Goal: Entertainment & Leisure: Browse casually

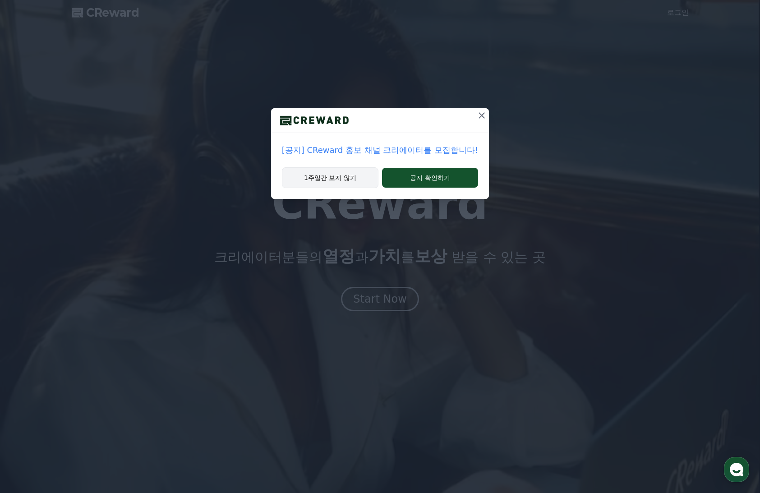
click at [338, 182] on button "1주일간 보지 않기" at bounding box center [330, 177] width 97 height 21
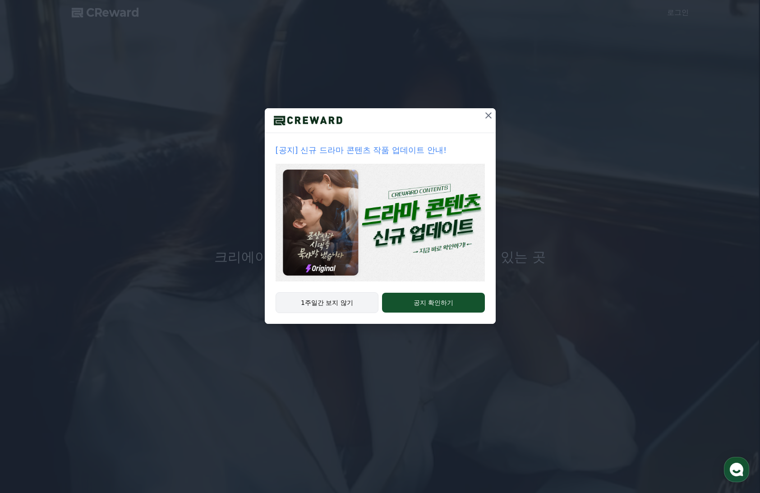
click at [333, 299] on button "1주일간 보지 않기" at bounding box center [327, 302] width 103 height 21
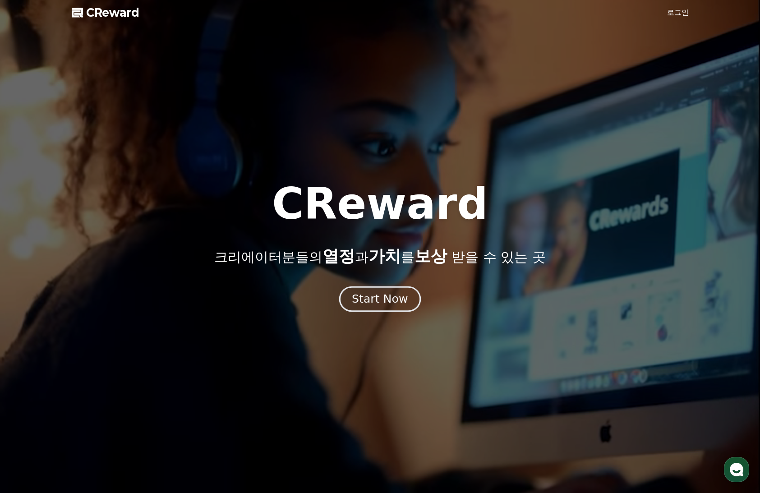
click at [374, 301] on div "Start Now" at bounding box center [380, 298] width 56 height 15
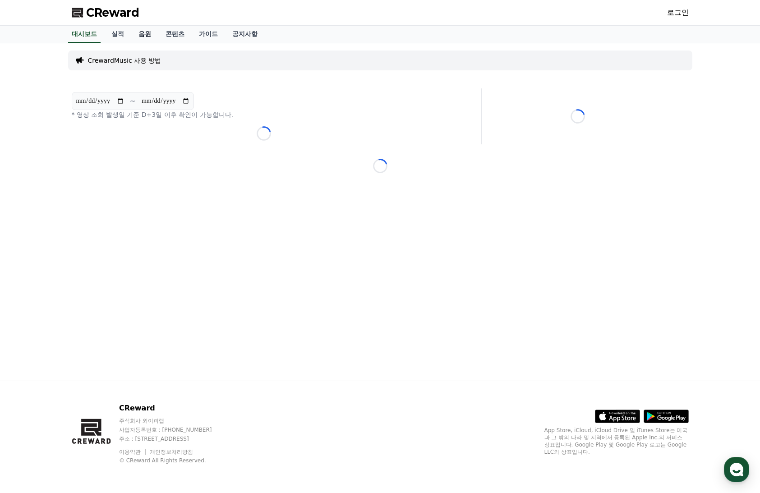
click at [142, 39] on link "음원" at bounding box center [144, 34] width 27 height 17
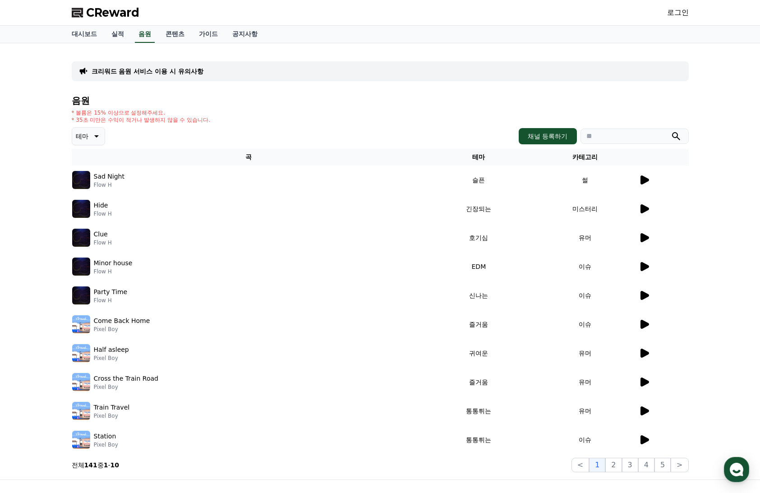
click at [94, 138] on icon at bounding box center [95, 136] width 11 height 11
click at [95, 211] on button "긴장되는" at bounding box center [89, 211] width 32 height 20
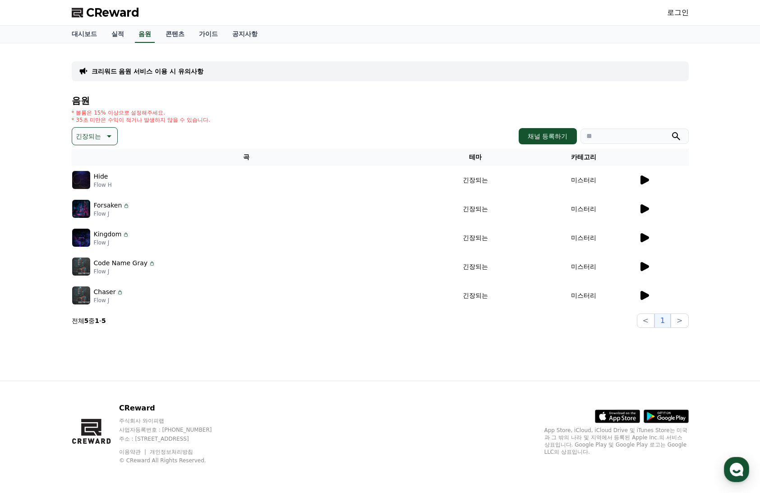
click at [646, 177] on icon at bounding box center [644, 180] width 11 height 11
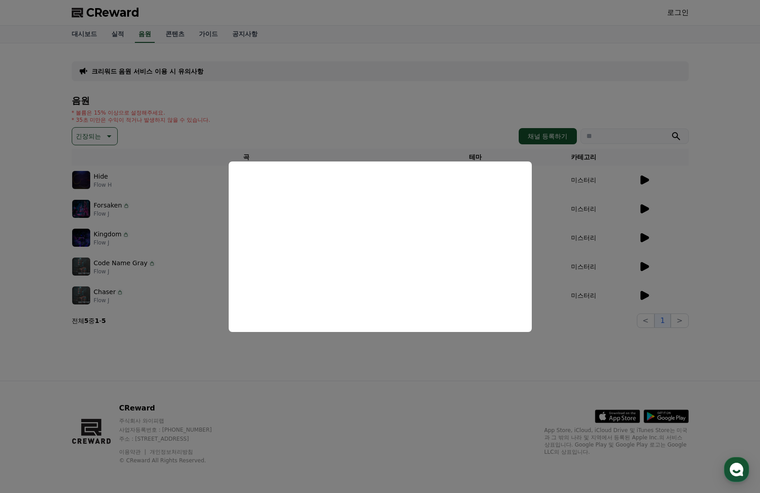
drag, startPoint x: 585, startPoint y: 199, endPoint x: 593, endPoint y: 201, distance: 8.6
click at [586, 199] on button "close modal" at bounding box center [380, 246] width 760 height 493
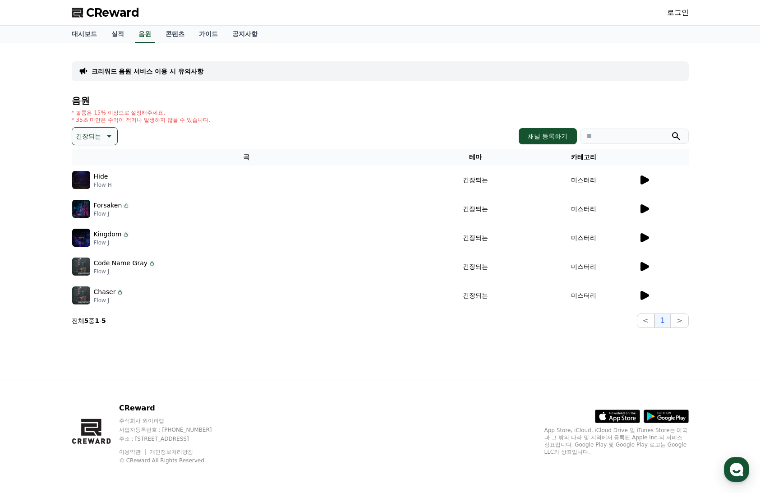
click at [641, 208] on icon at bounding box center [645, 208] width 9 height 9
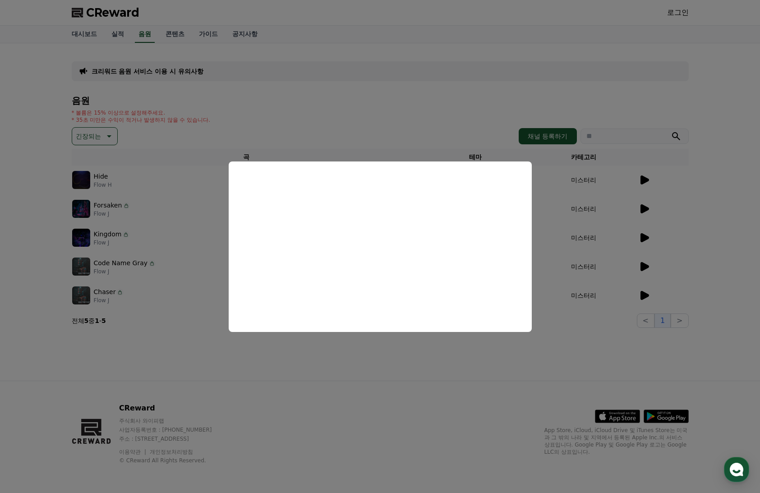
click at [596, 238] on button "close modal" at bounding box center [380, 246] width 760 height 493
click at [644, 239] on icon at bounding box center [645, 237] width 9 height 9
click at [644, 268] on button "close modal" at bounding box center [380, 246] width 760 height 493
click at [644, 270] on icon at bounding box center [644, 266] width 11 height 11
click at [644, 291] on button "close modal" at bounding box center [380, 246] width 760 height 493
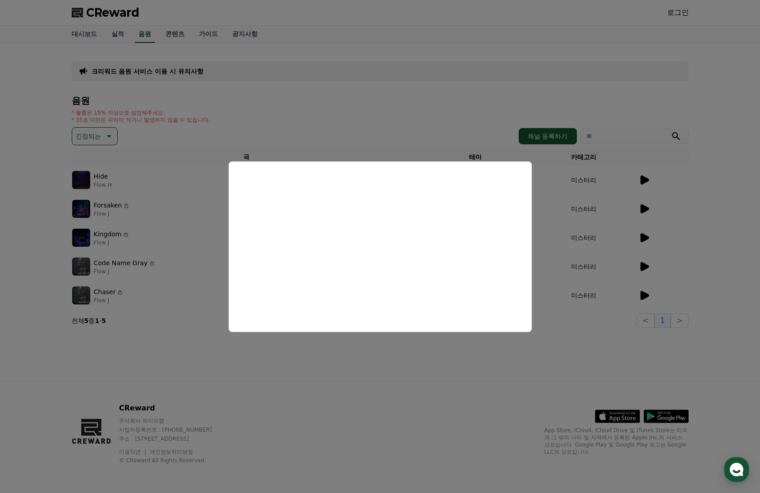
click at [641, 298] on icon at bounding box center [645, 295] width 9 height 9
click at [509, 369] on button "close modal" at bounding box center [380, 246] width 760 height 493
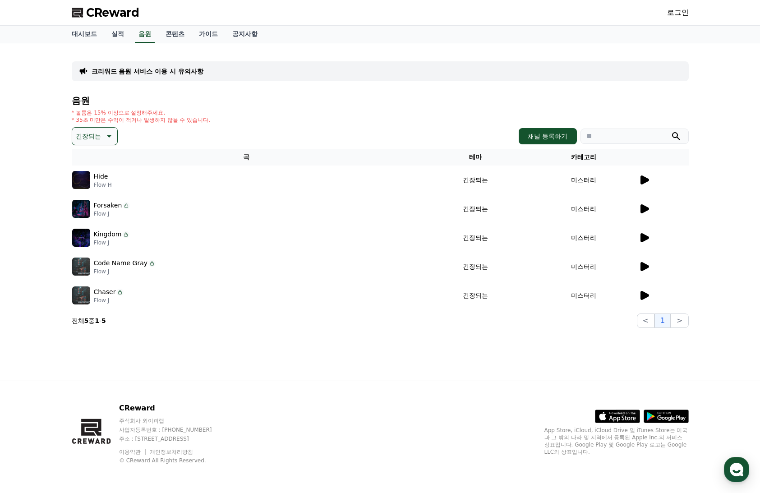
click at [108, 140] on icon at bounding box center [108, 136] width 11 height 11
click at [92, 235] on button "드라마틱" at bounding box center [89, 236] width 32 height 20
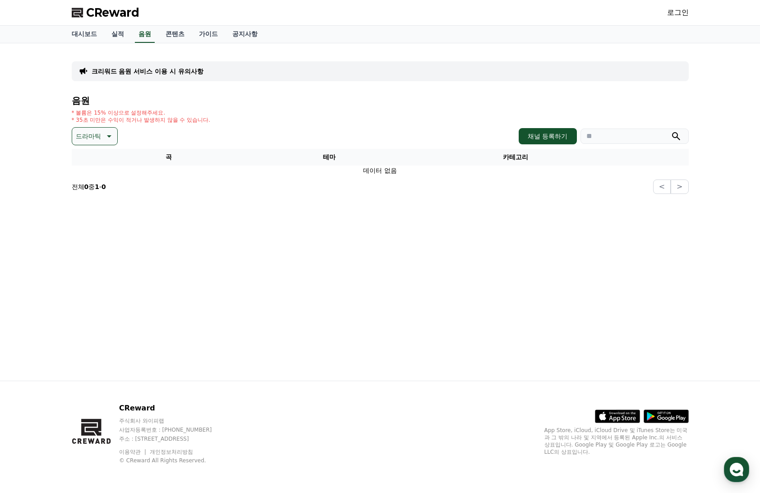
click at [94, 135] on p "드라마틱" at bounding box center [88, 136] width 25 height 13
click at [87, 192] on button "반전" at bounding box center [83, 189] width 20 height 20
click at [94, 134] on icon at bounding box center [95, 136] width 11 height 11
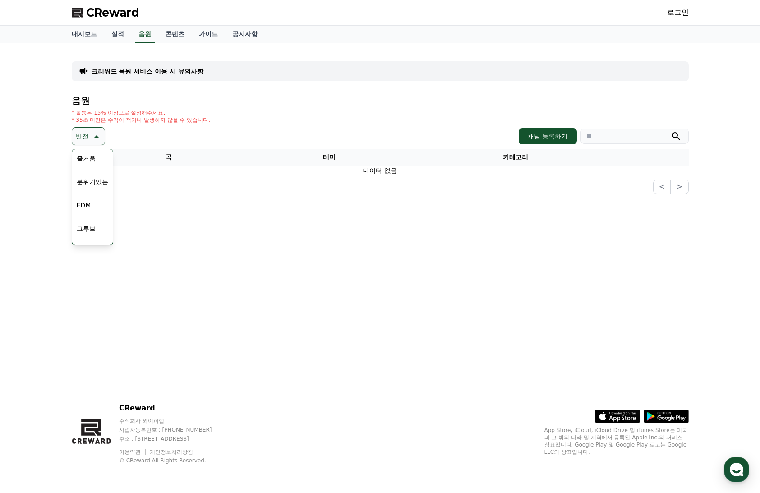
click at [94, 188] on button "분위기있는" at bounding box center [92, 182] width 39 height 20
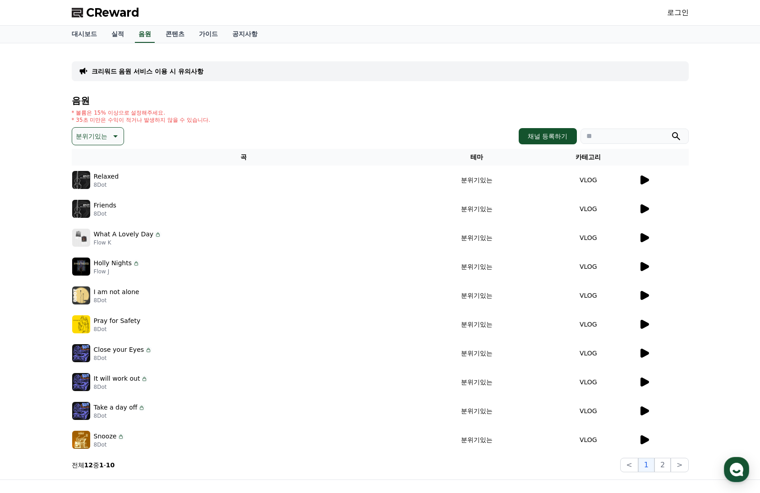
click at [643, 183] on icon at bounding box center [645, 180] width 9 height 9
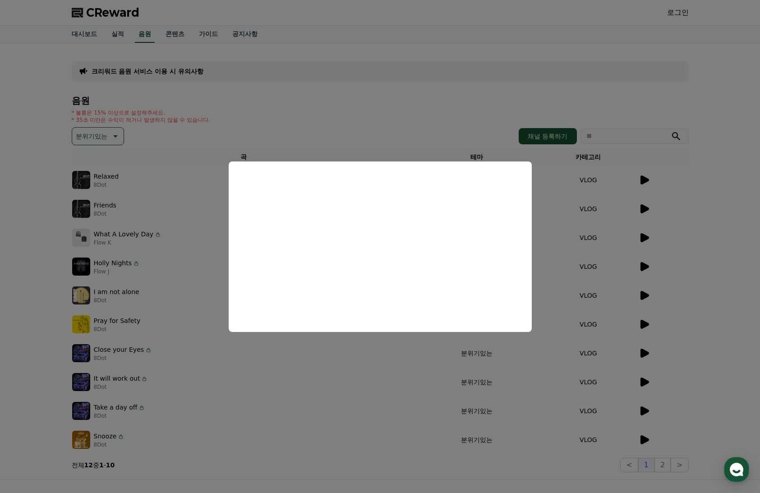
click at [637, 214] on button "close modal" at bounding box center [380, 246] width 760 height 493
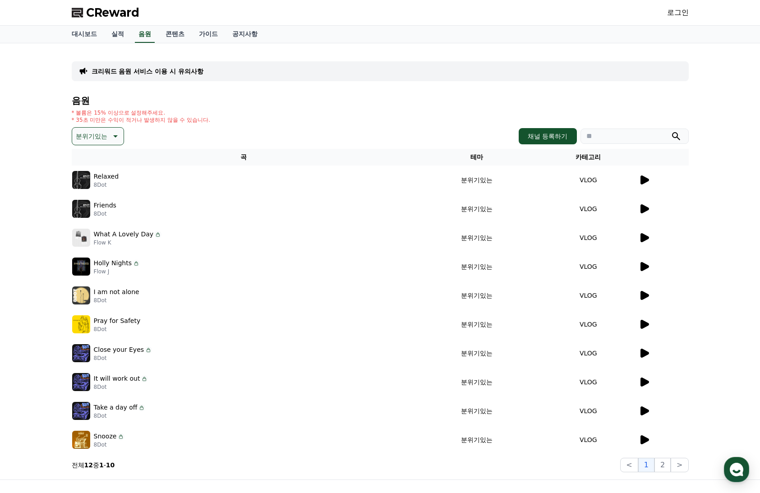
click at [105, 140] on p "분위기있는" at bounding box center [92, 136] width 32 height 13
click at [102, 185] on button "환상적인" at bounding box center [89, 184] width 32 height 20
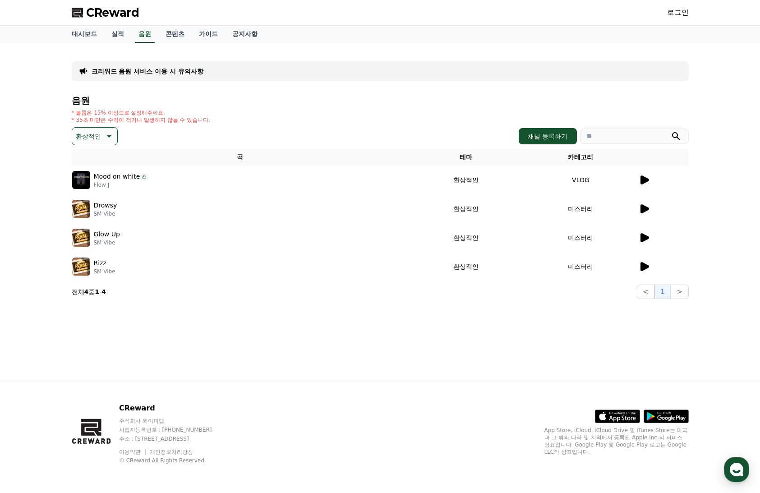
click at [646, 176] on icon at bounding box center [644, 180] width 11 height 11
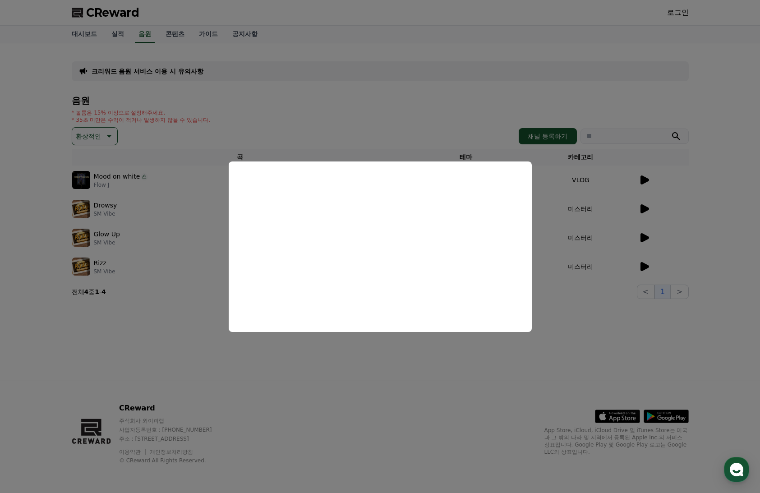
click at [643, 217] on button "close modal" at bounding box center [380, 246] width 760 height 493
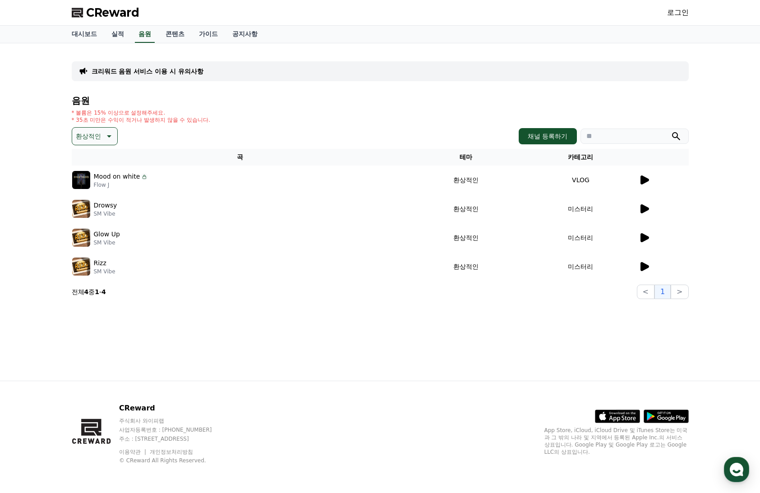
click at [647, 210] on icon at bounding box center [645, 208] width 9 height 9
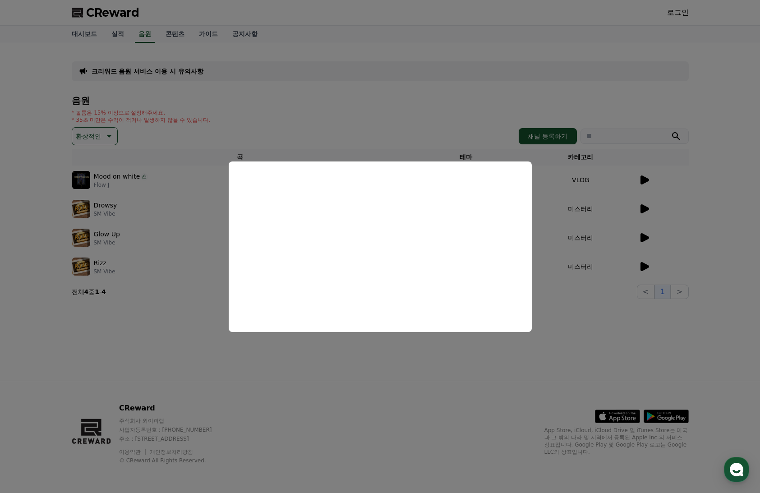
click at [648, 239] on button "close modal" at bounding box center [380, 246] width 760 height 493
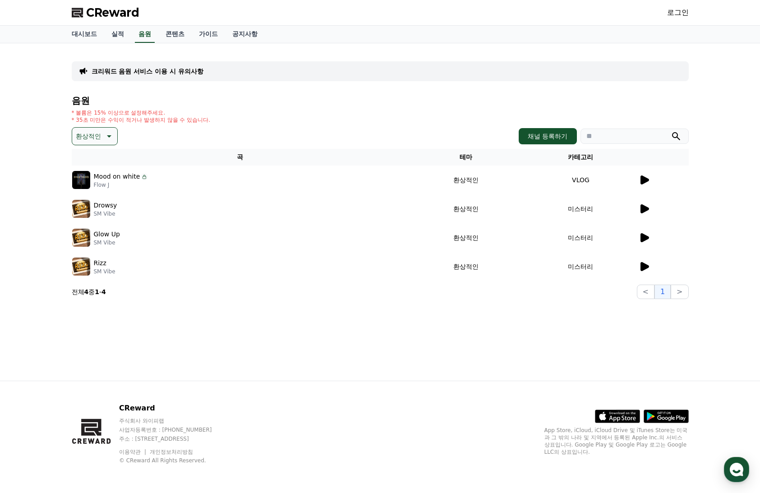
click at [101, 143] on button "환상적인" at bounding box center [95, 136] width 46 height 18
click at [92, 186] on button "통통튀는" at bounding box center [89, 187] width 32 height 20
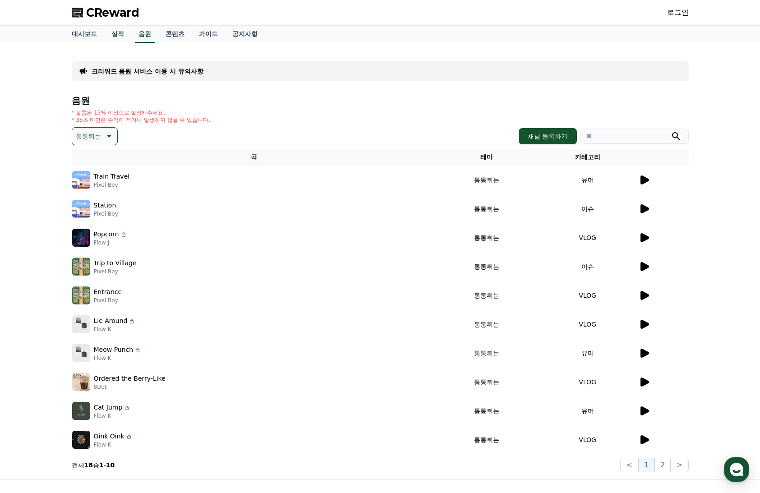
click at [647, 180] on icon at bounding box center [645, 180] width 9 height 9
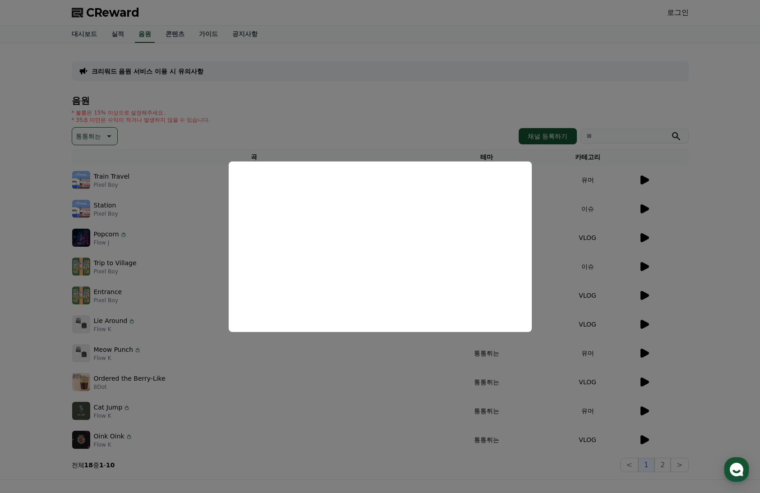
click at [624, 266] on button "close modal" at bounding box center [380, 246] width 760 height 493
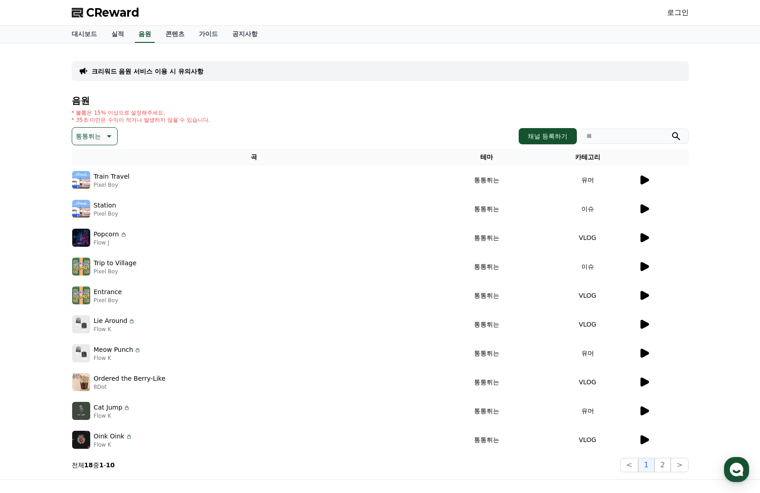
click at [105, 144] on button "통통튀는" at bounding box center [95, 136] width 46 height 18
drag, startPoint x: 359, startPoint y: 122, endPoint x: 363, endPoint y: 87, distance: 35.5
click at [360, 115] on div "* 볼륨은 15% 이상으로 설정해주세요. * 35초 미만은 수익이 적거나 발생하지 않을 수 있습니다." at bounding box center [380, 116] width 617 height 14
